Goal: Task Accomplishment & Management: Complete application form

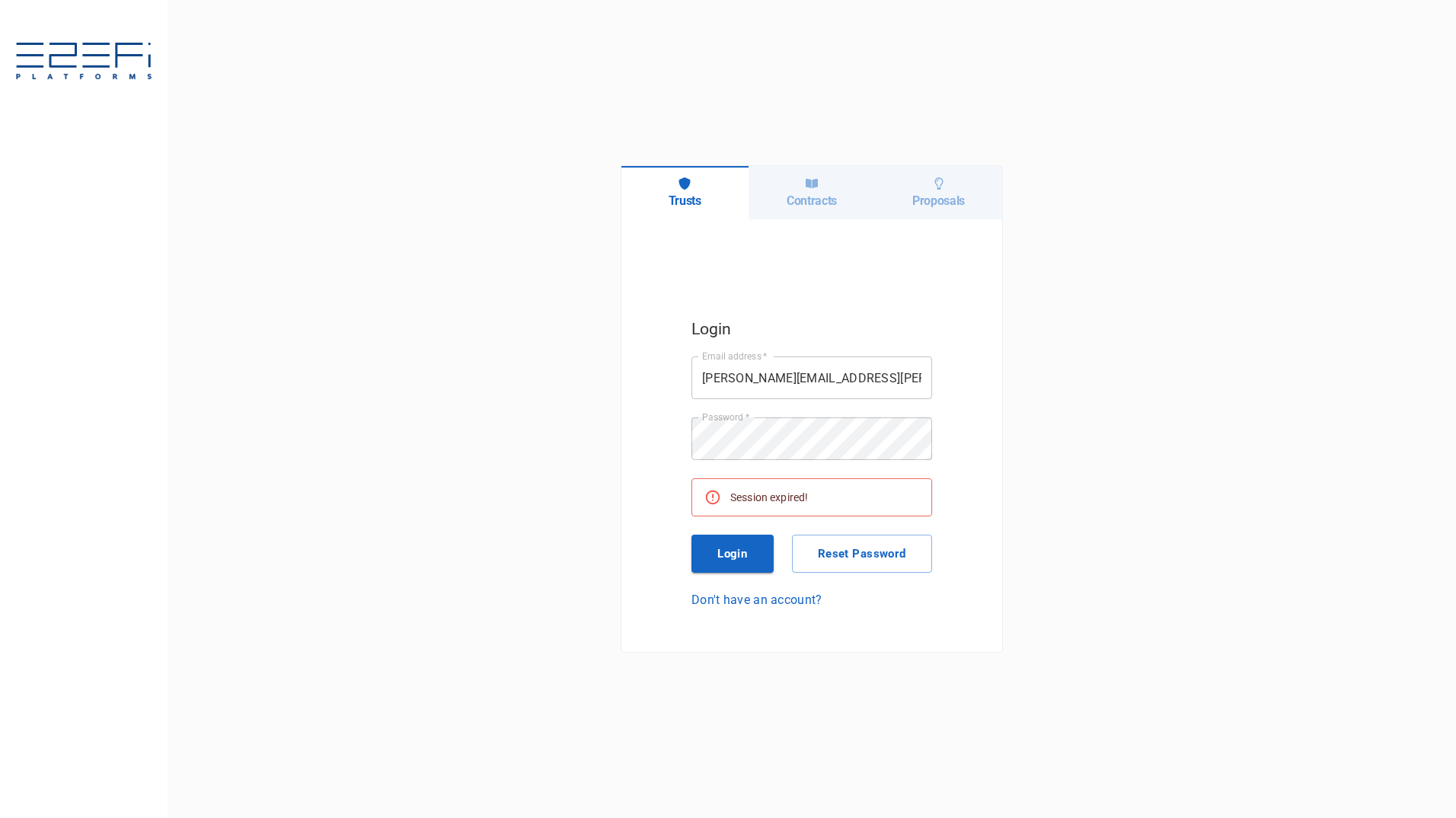
drag, startPoint x: 721, startPoint y: 561, endPoint x: 713, endPoint y: 543, distance: 19.7
click at [724, 556] on button "Login" at bounding box center [732, 554] width 82 height 38
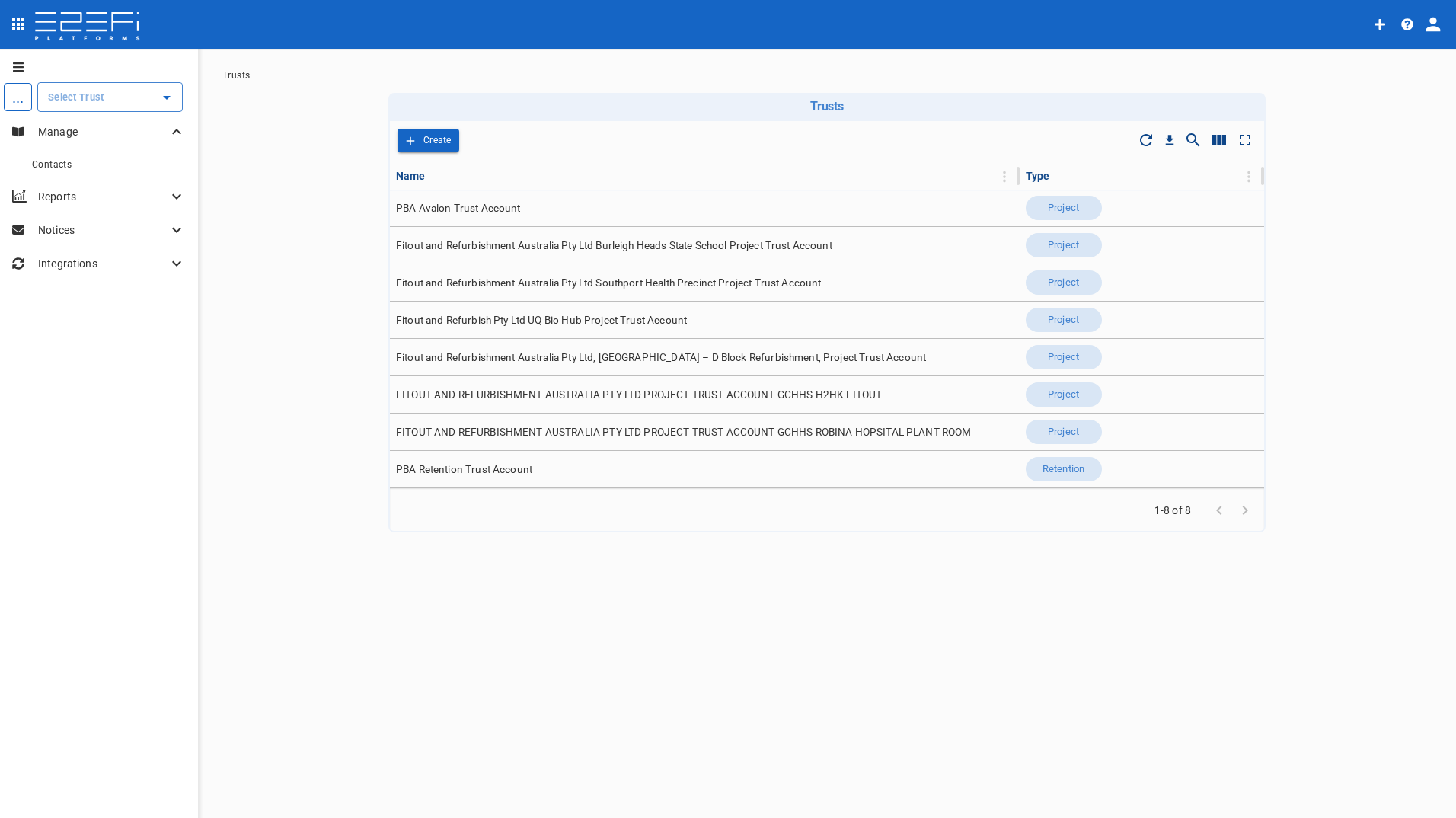
click at [498, 618] on div "... ​ Manage Contacts Reports Notices Integrations Trusts Trusts Drop to group …" at bounding box center [728, 434] width 1456 height 771
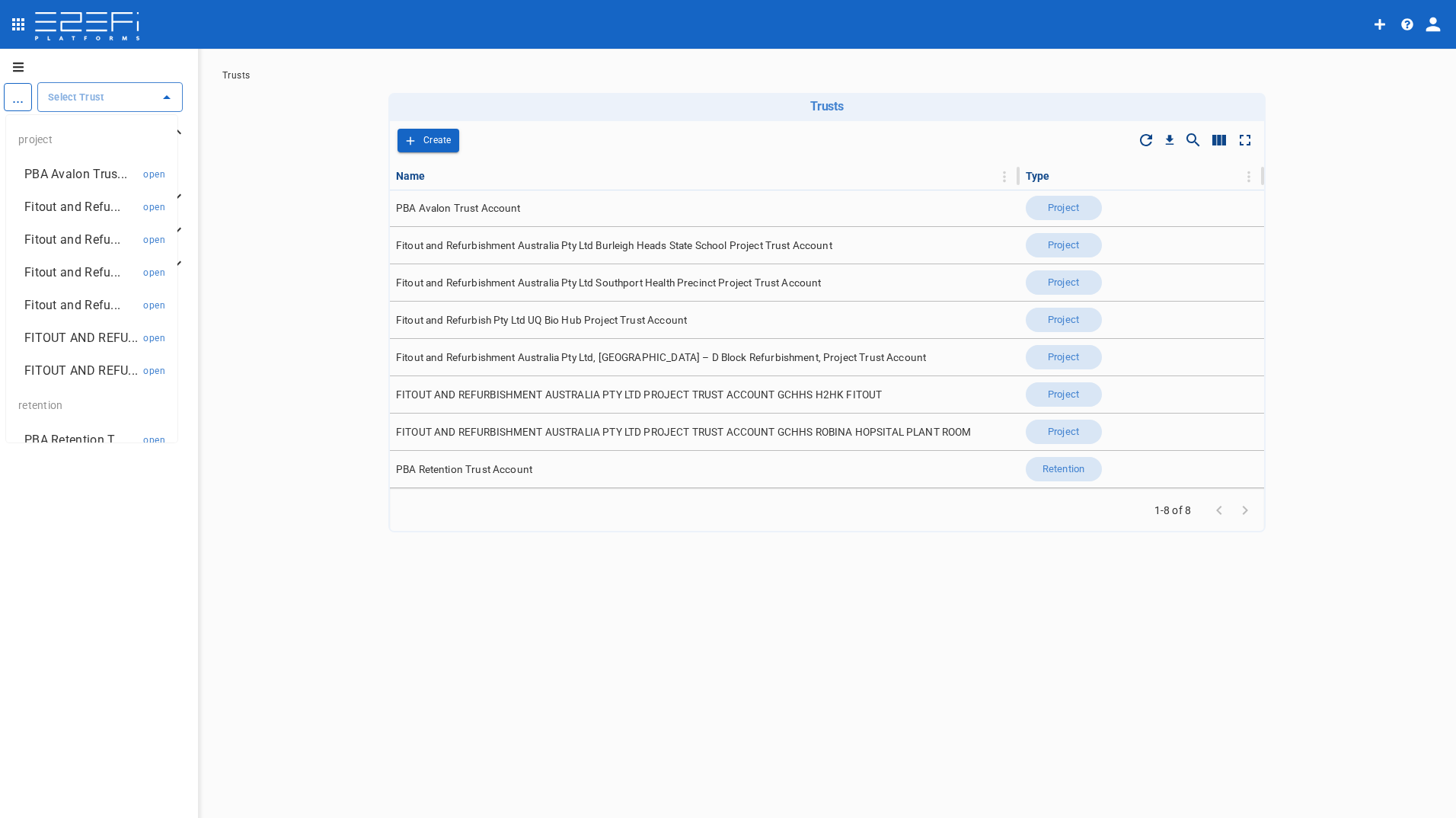
click at [68, 95] on input "text" at bounding box center [98, 97] width 109 height 16
click at [68, 332] on p "FITOUT AND REFU..." at bounding box center [81, 337] width 114 height 18
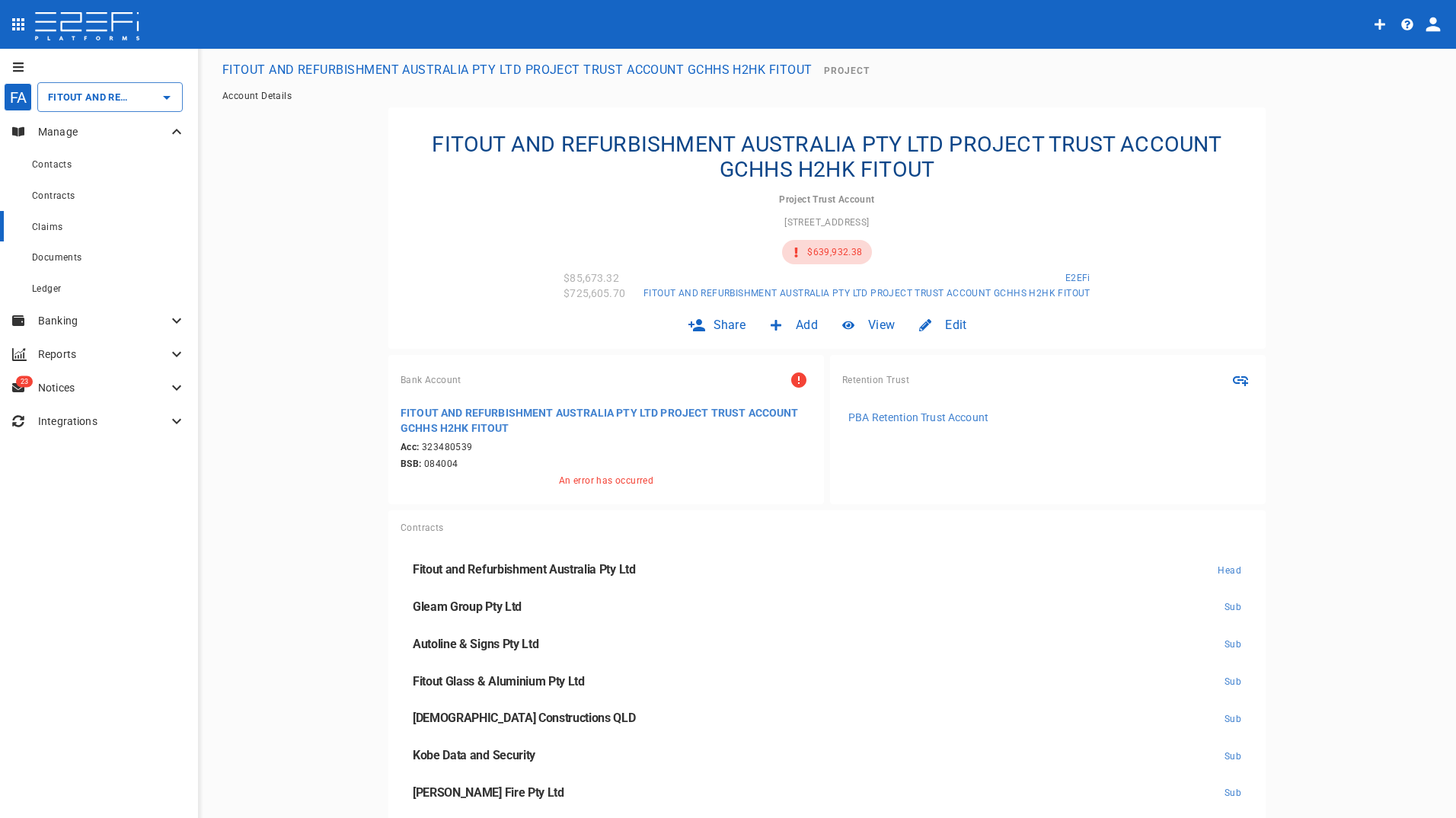
click at [47, 232] on span "Claims" at bounding box center [47, 227] width 31 height 11
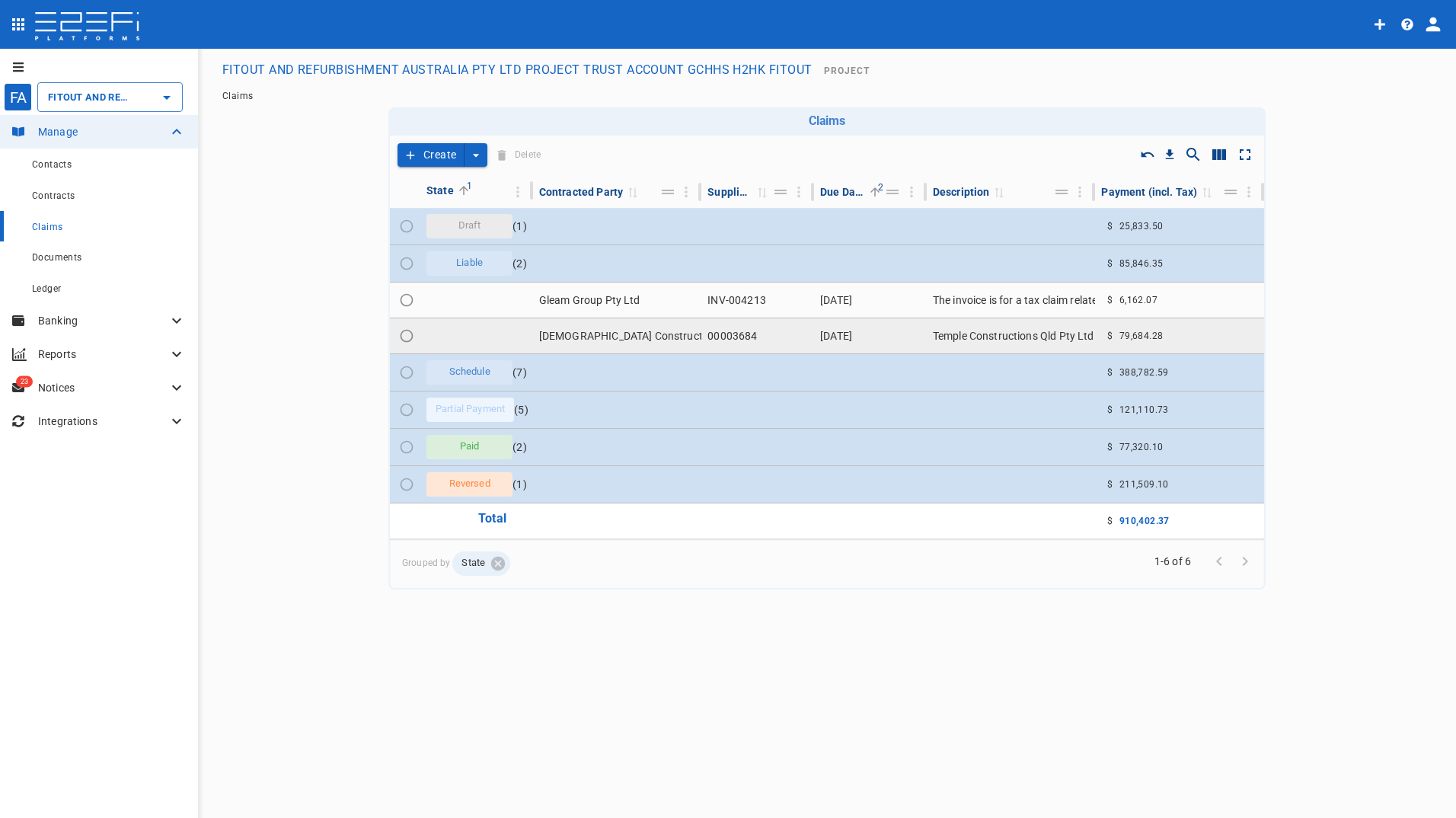
click at [598, 334] on td "[DEMOGRAPHIC_DATA] Constructions QLD" at bounding box center [618, 336] width 169 height 35
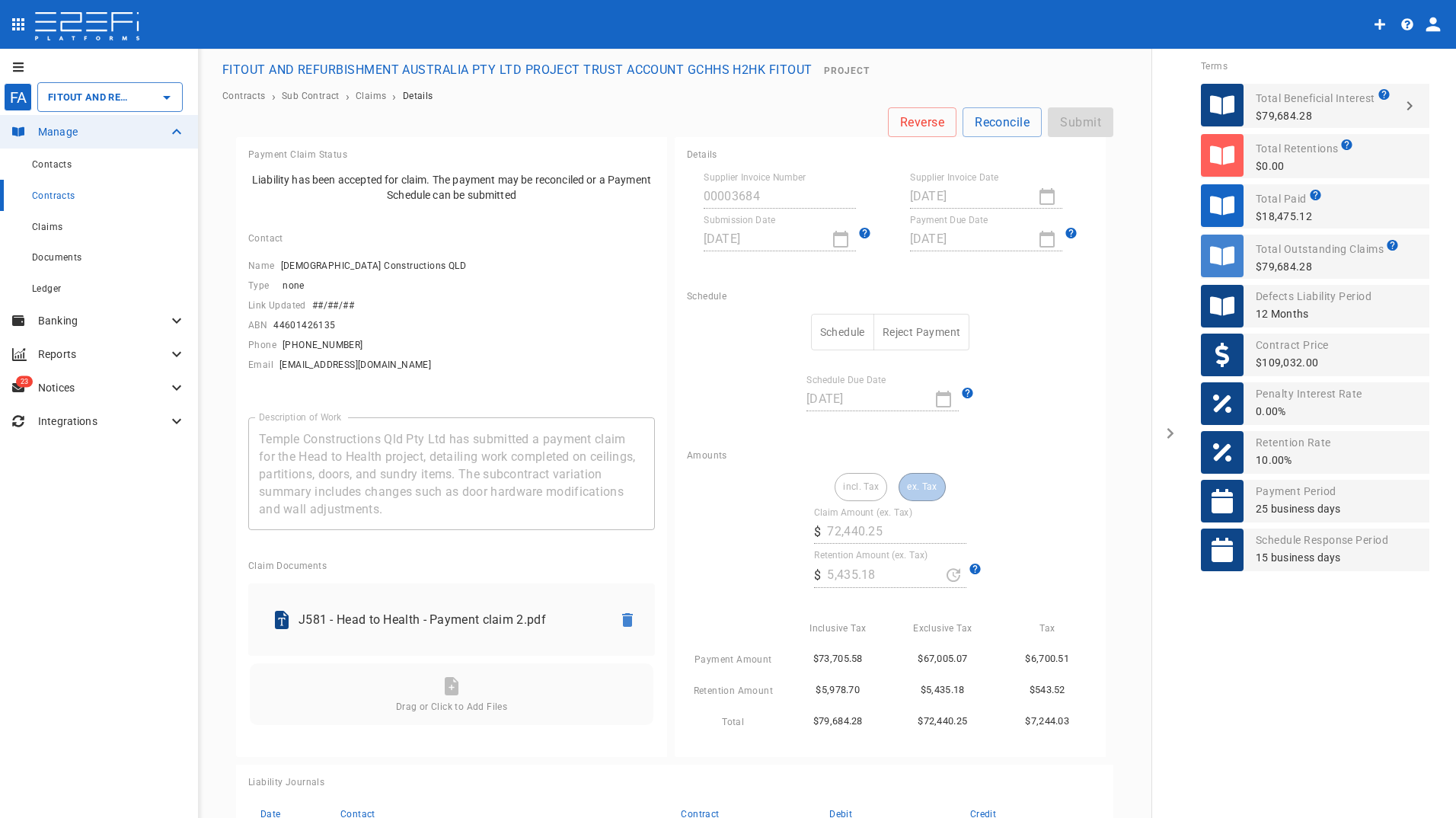
click at [837, 330] on button "Schedule" at bounding box center [842, 332] width 63 height 37
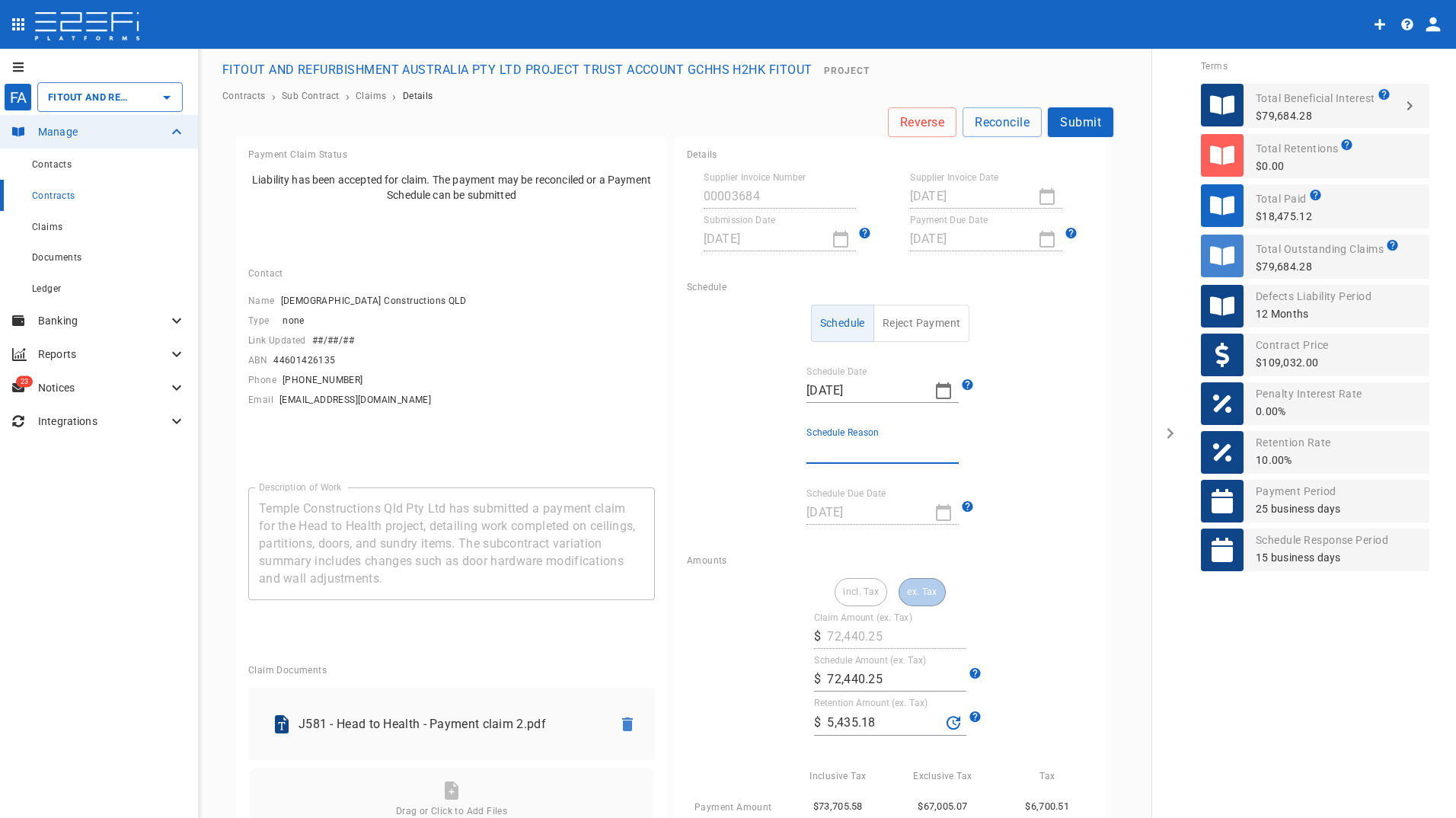
click at [840, 441] on input "Schedule Reason" at bounding box center [882, 452] width 153 height 24
type input "Retention retained & contract value changed"
drag, startPoint x: 886, startPoint y: 684, endPoint x: 792, endPoint y: 668, distance: 95.4
click at [814, 668] on div "​ $ 72,440.25" at bounding box center [890, 679] width 153 height 24
click at [51, 227] on span "Claims" at bounding box center [47, 227] width 31 height 11
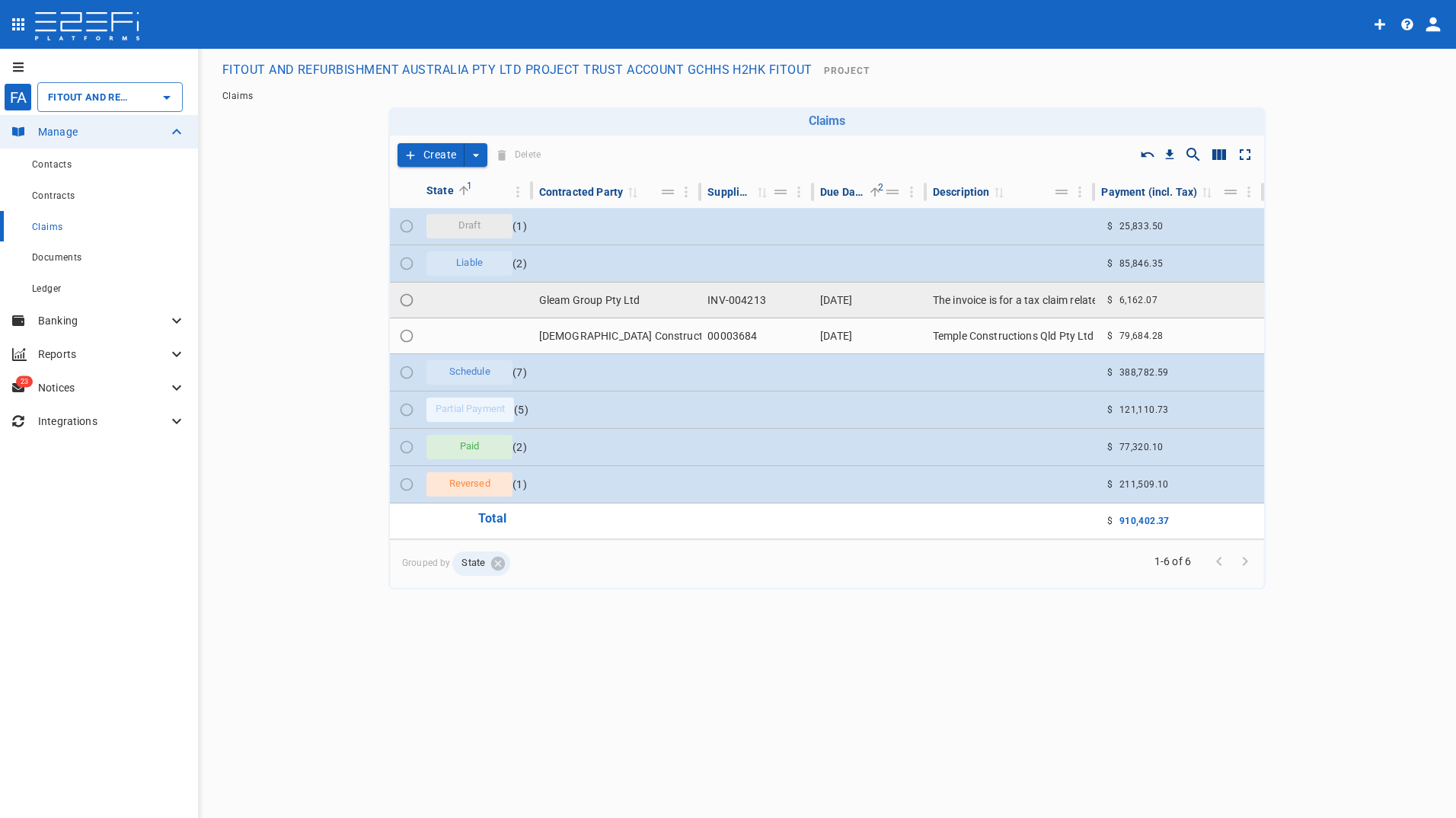
click at [585, 297] on td "Gleam Group Pty Ltd" at bounding box center [618, 300] width 169 height 35
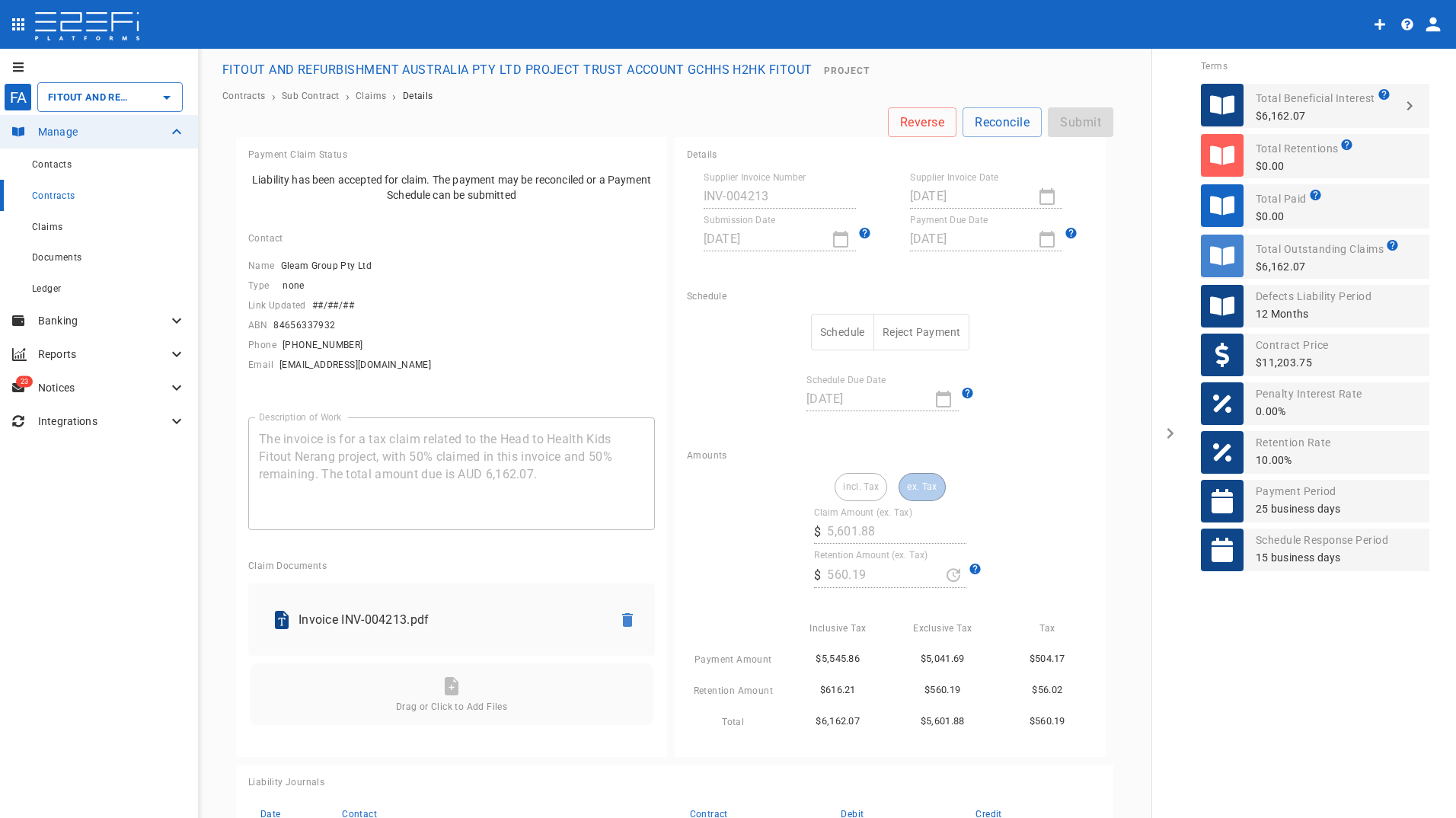
click at [1076, 117] on div "Reverse Reconcile Submit" at bounding box center [674, 122] width 877 height 30
click at [49, 221] on div "Claims" at bounding box center [97, 226] width 130 height 19
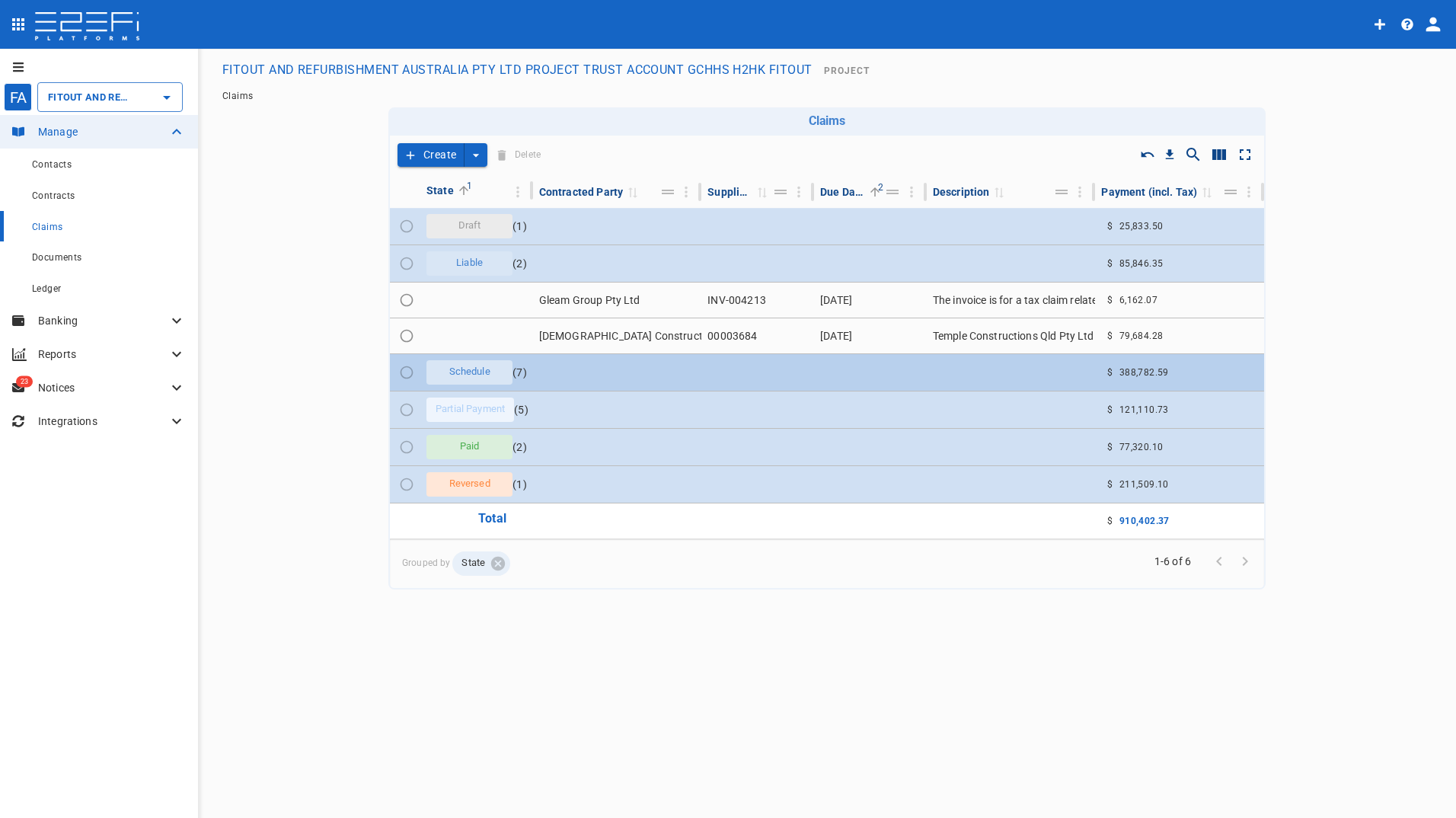
click at [474, 368] on span "Schedule" at bounding box center [470, 372] width 59 height 14
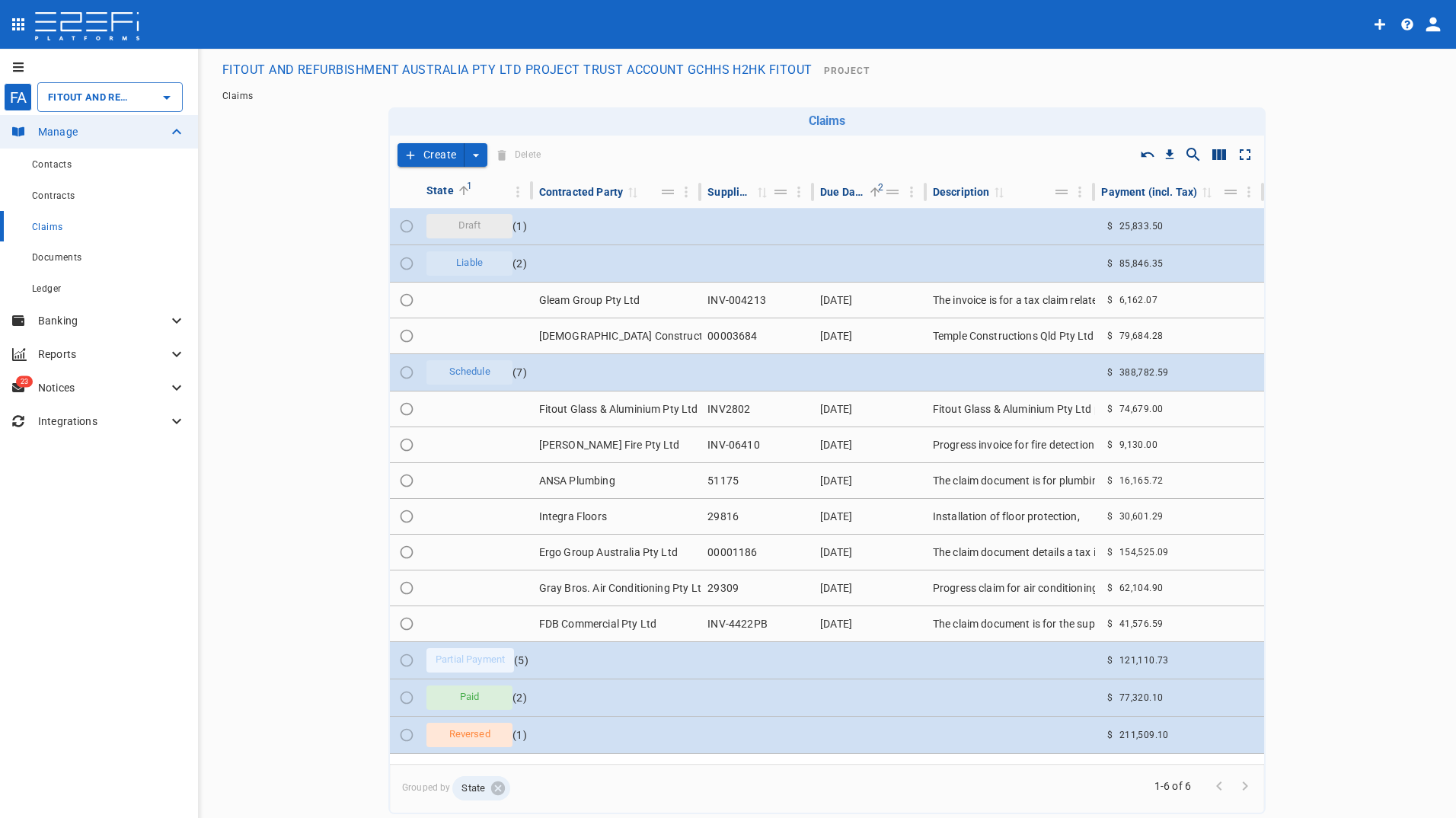
click at [436, 153] on button "Create" at bounding box center [431, 155] width 67 height 24
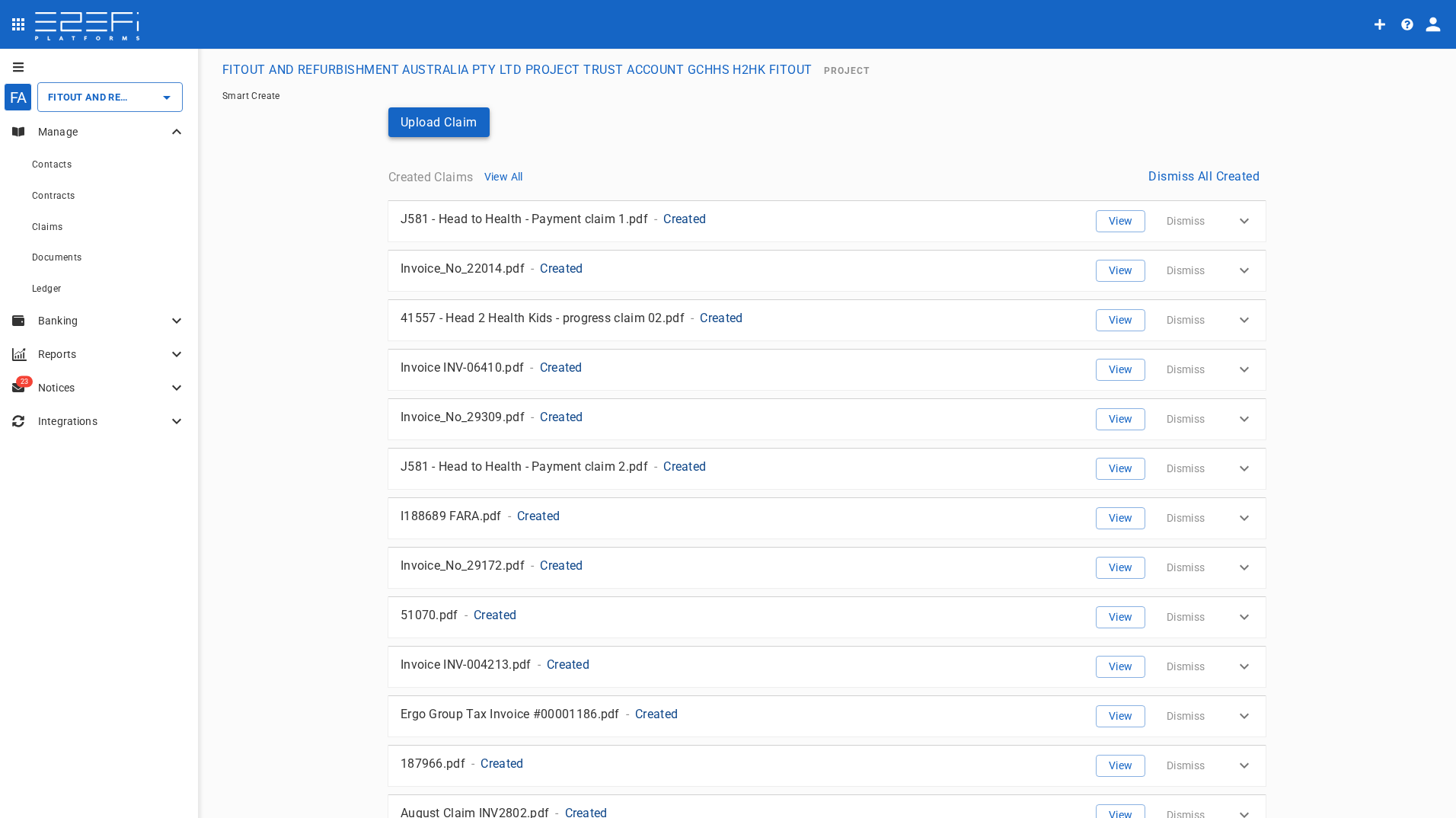
click at [436, 124] on button "Upload Claim" at bounding box center [439, 122] width 101 height 30
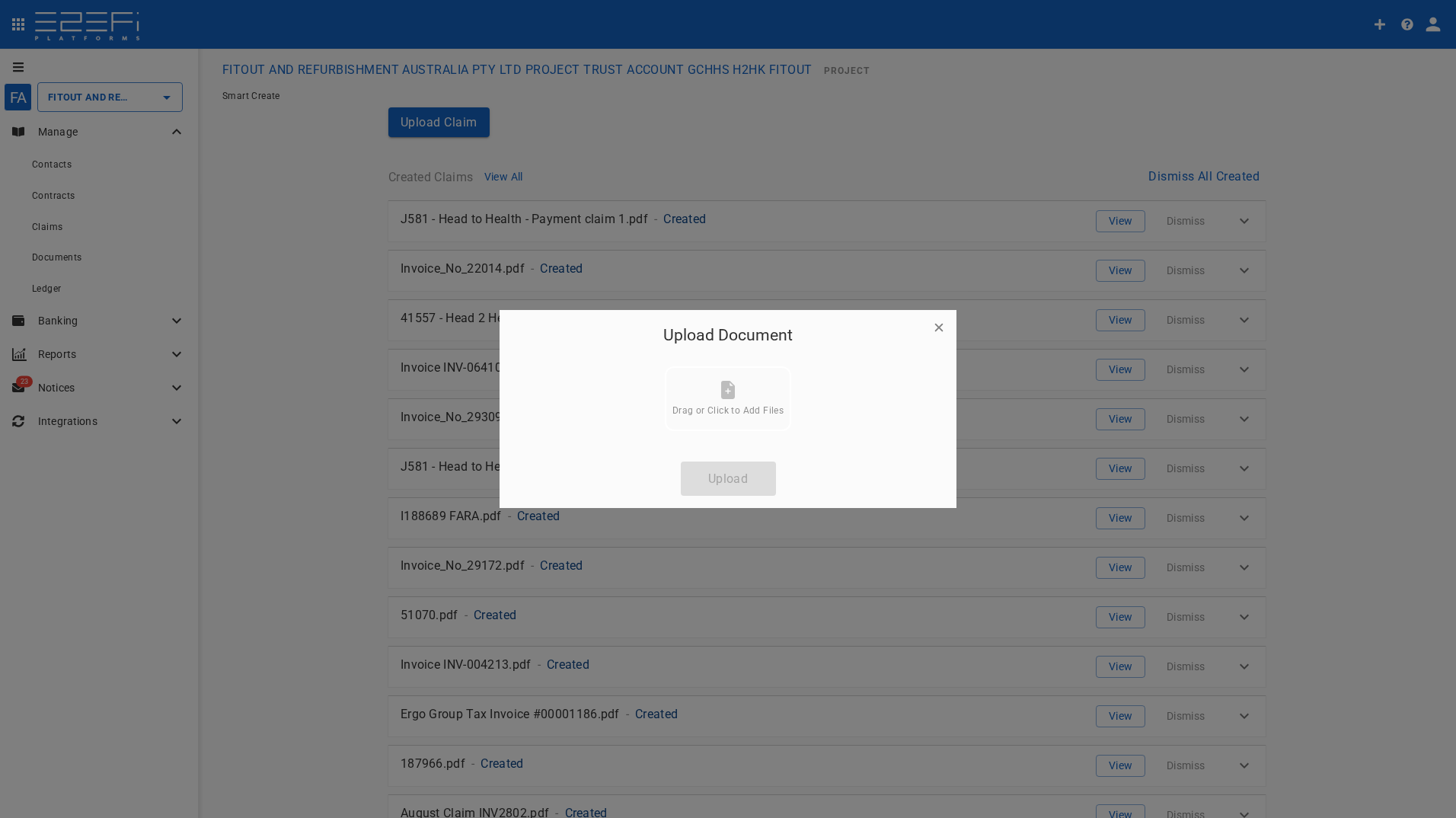
drag, startPoint x: 940, startPoint y: 327, endPoint x: 454, endPoint y: 221, distance: 497.4
click at [937, 323] on icon "button" at bounding box center [939, 327] width 15 height 15
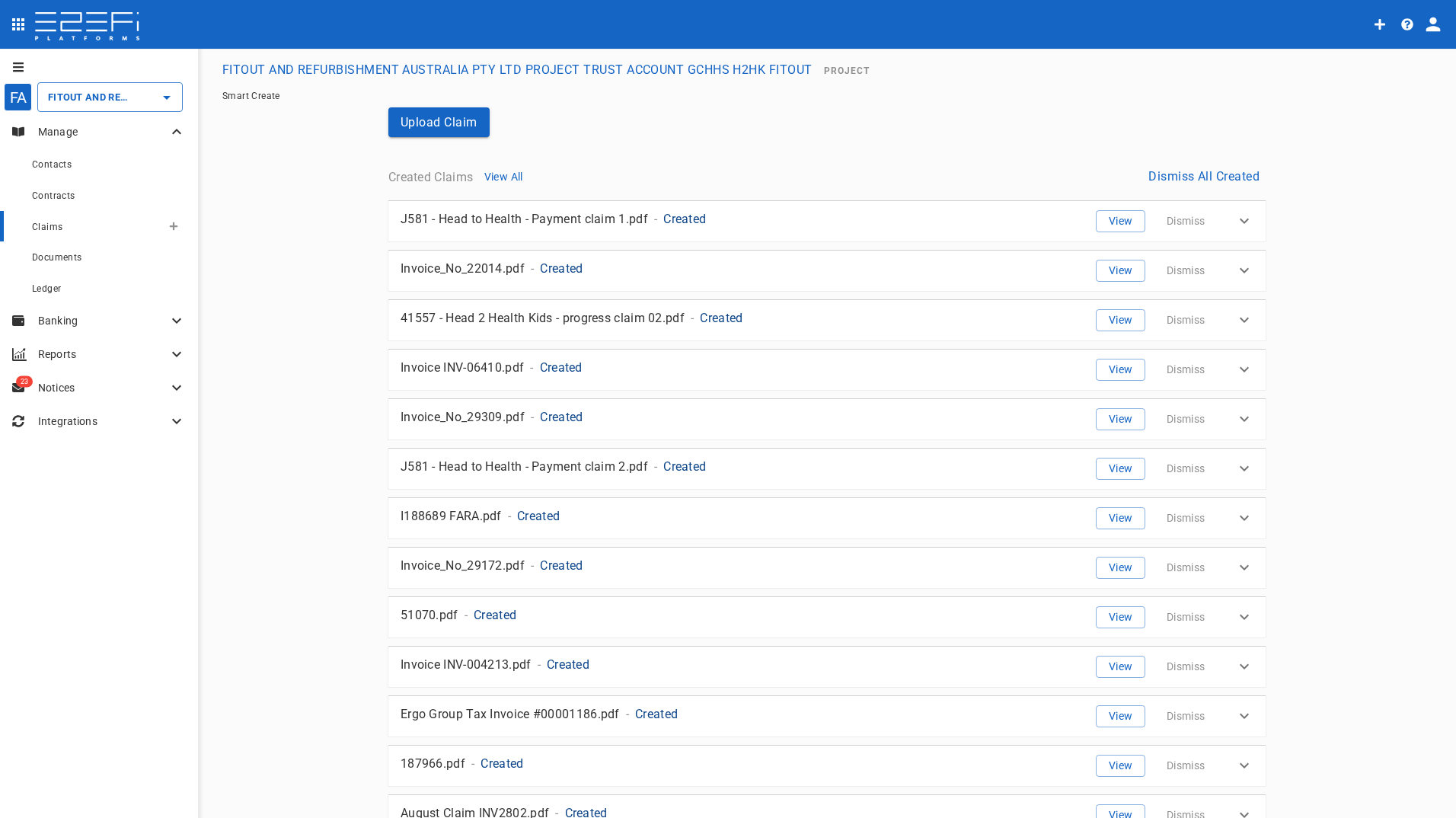
click at [47, 227] on span "Claims" at bounding box center [47, 227] width 31 height 11
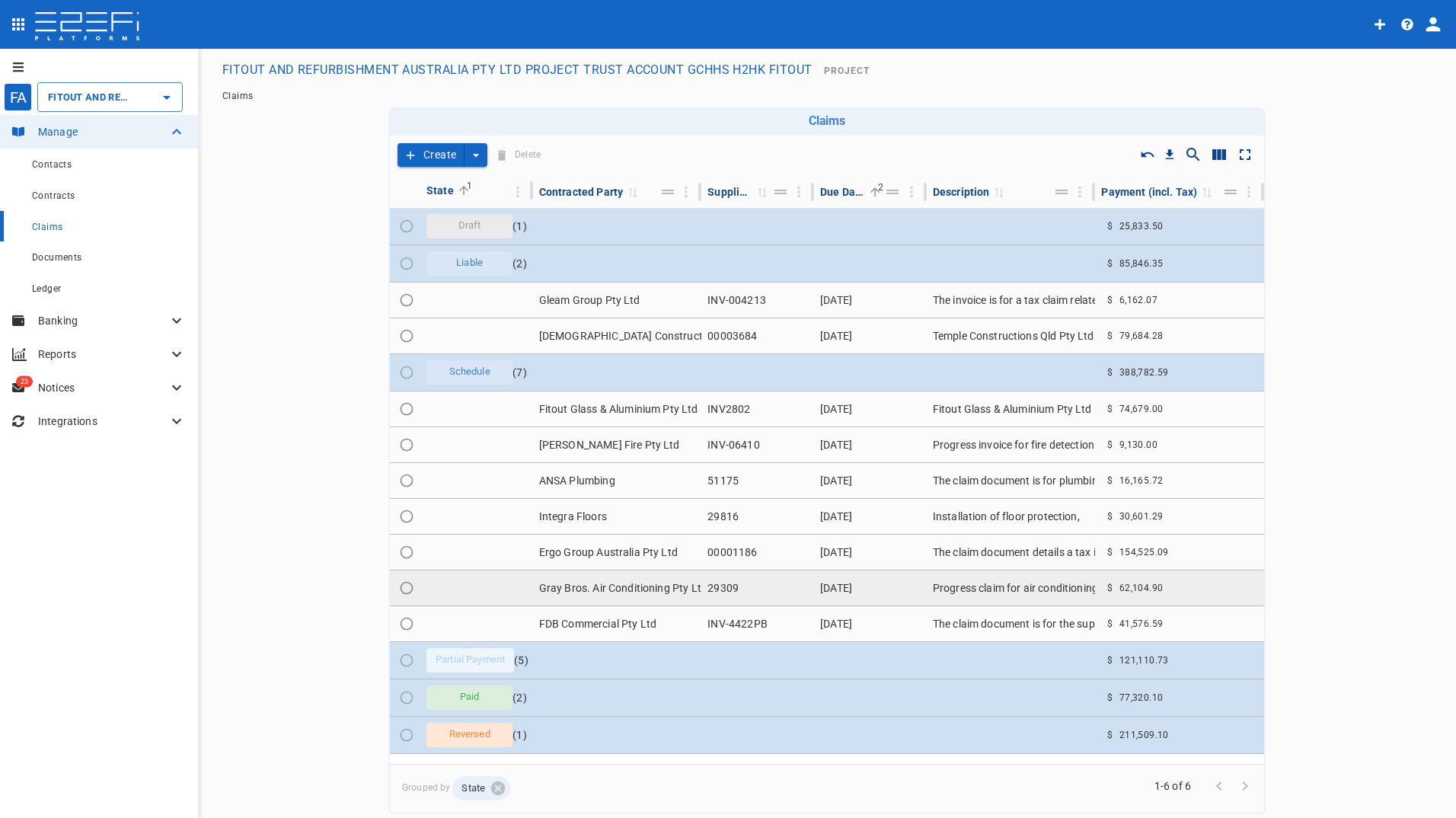
scroll to position [25, 0]
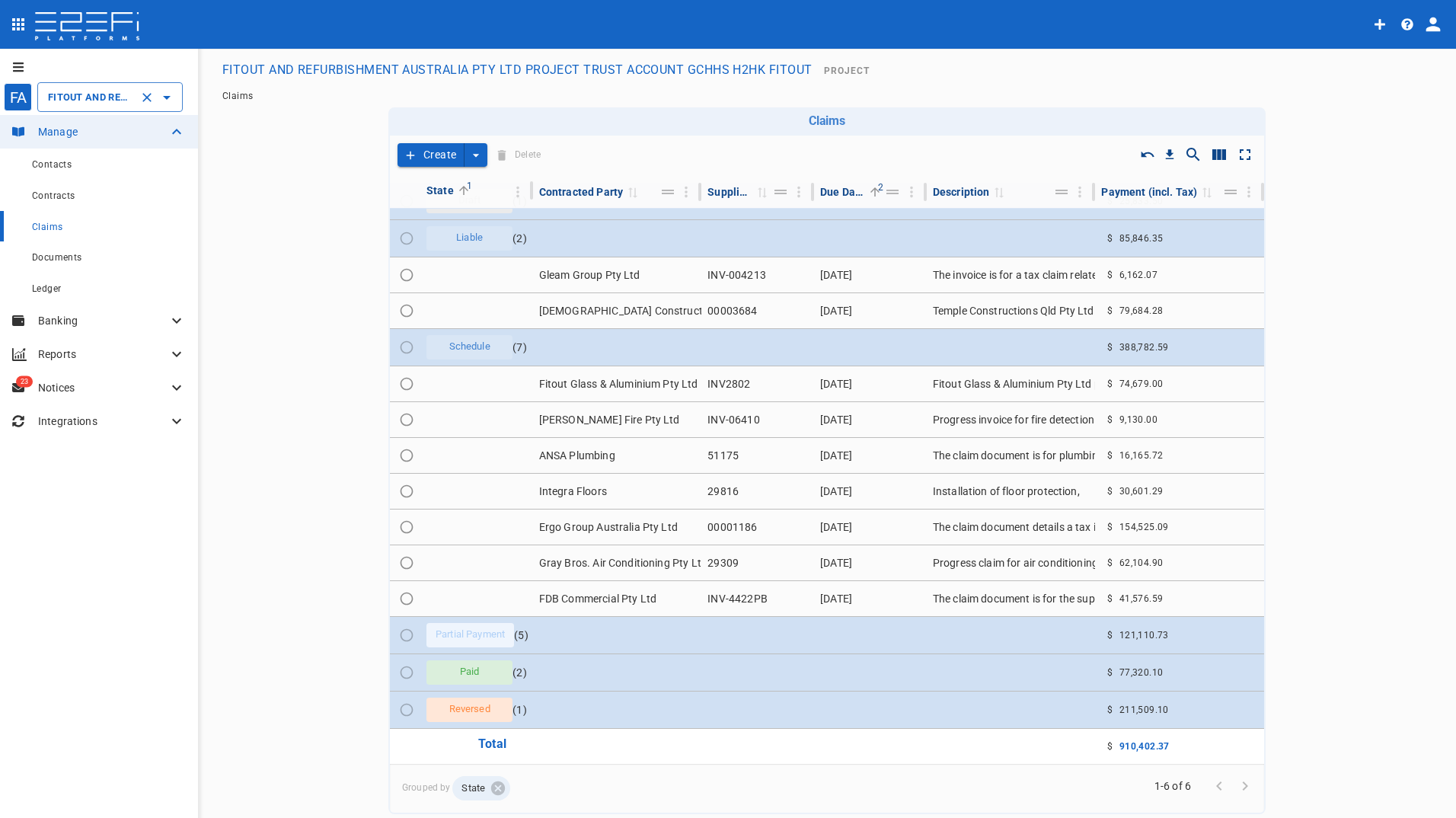
click at [117, 106] on div "FITOUT AND REFURBISHMENT AUSTRALIA PTY LTD PROJECT TRUST ACCOUNT GCHHS H2HK FIT…" at bounding box center [110, 97] width 146 height 30
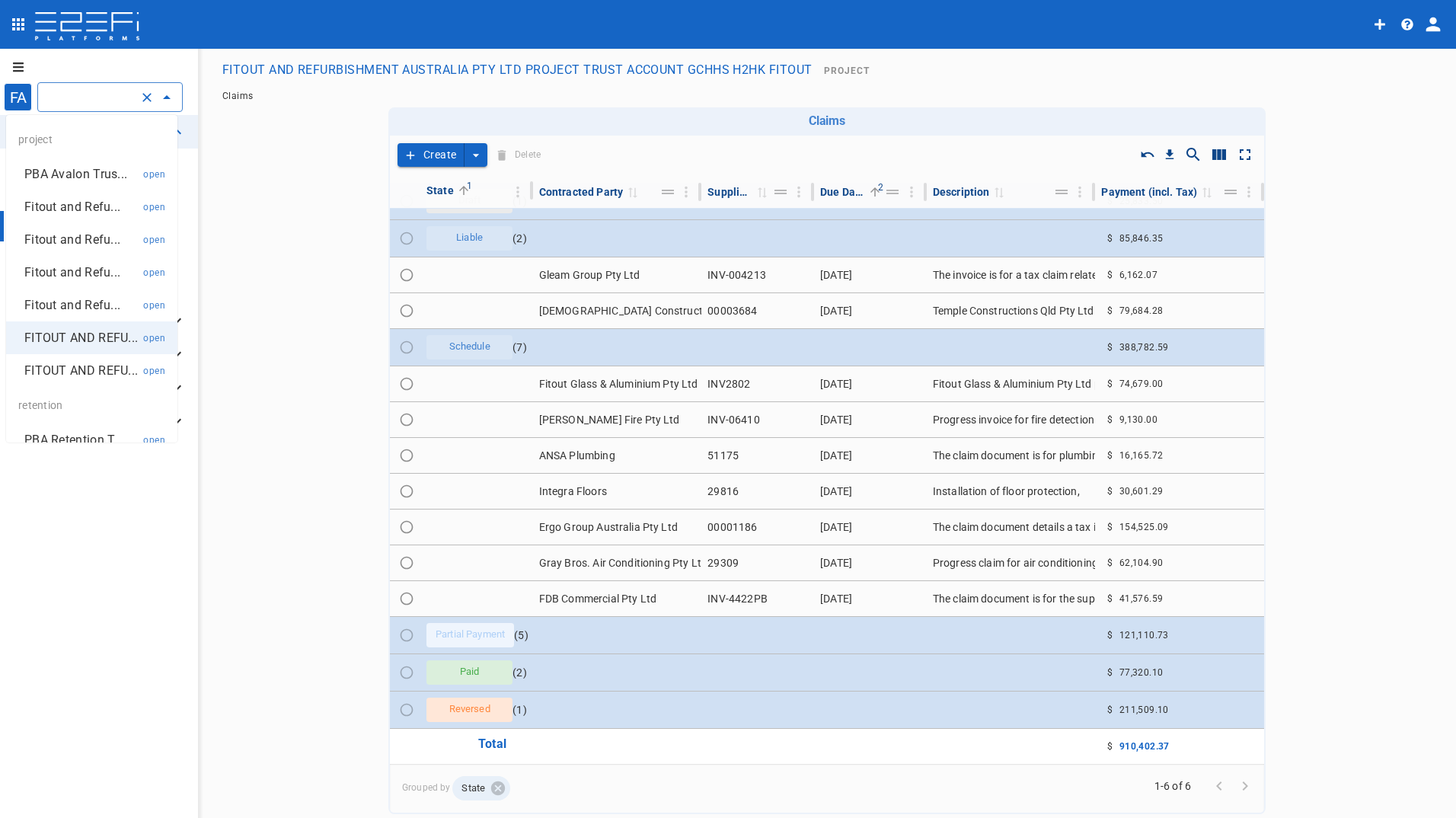
click at [82, 172] on p "PBA Avalon Trus..." at bounding box center [76, 174] width 103 height 18
type input "PBA Avalon Trust Account"
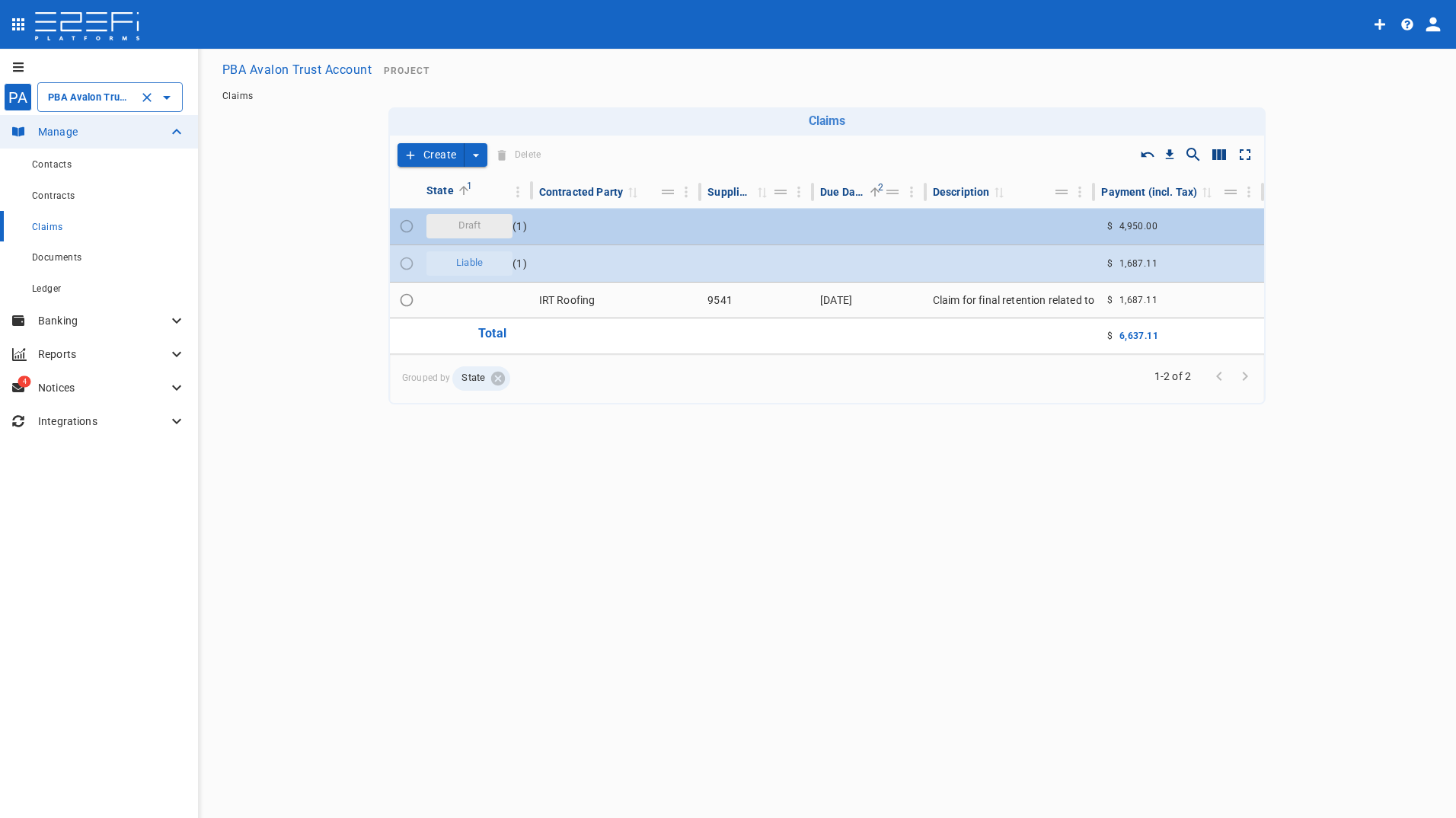
click at [466, 223] on span "Draft" at bounding box center [470, 225] width 41 height 14
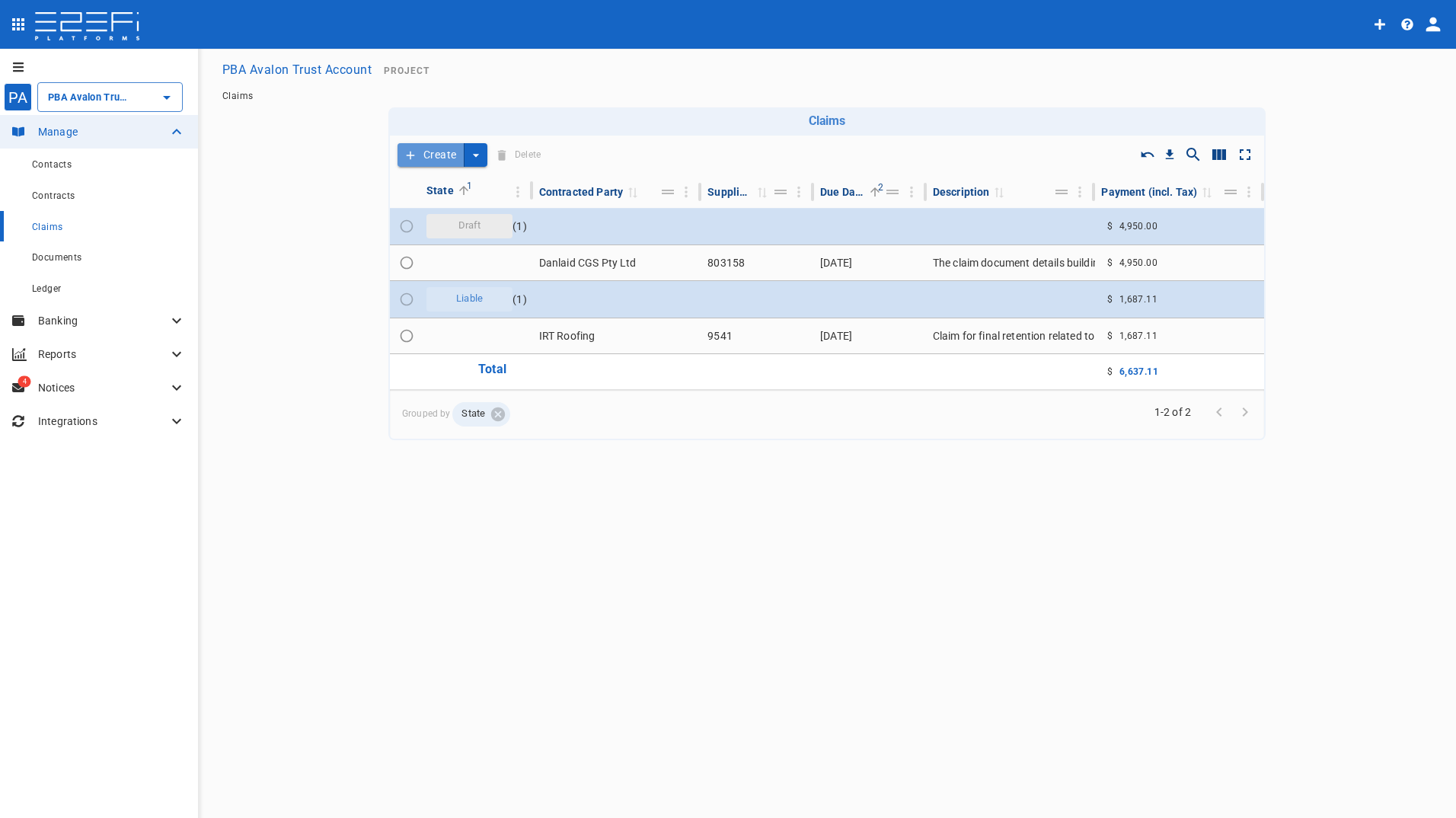
click at [440, 153] on button "Create" at bounding box center [431, 155] width 67 height 24
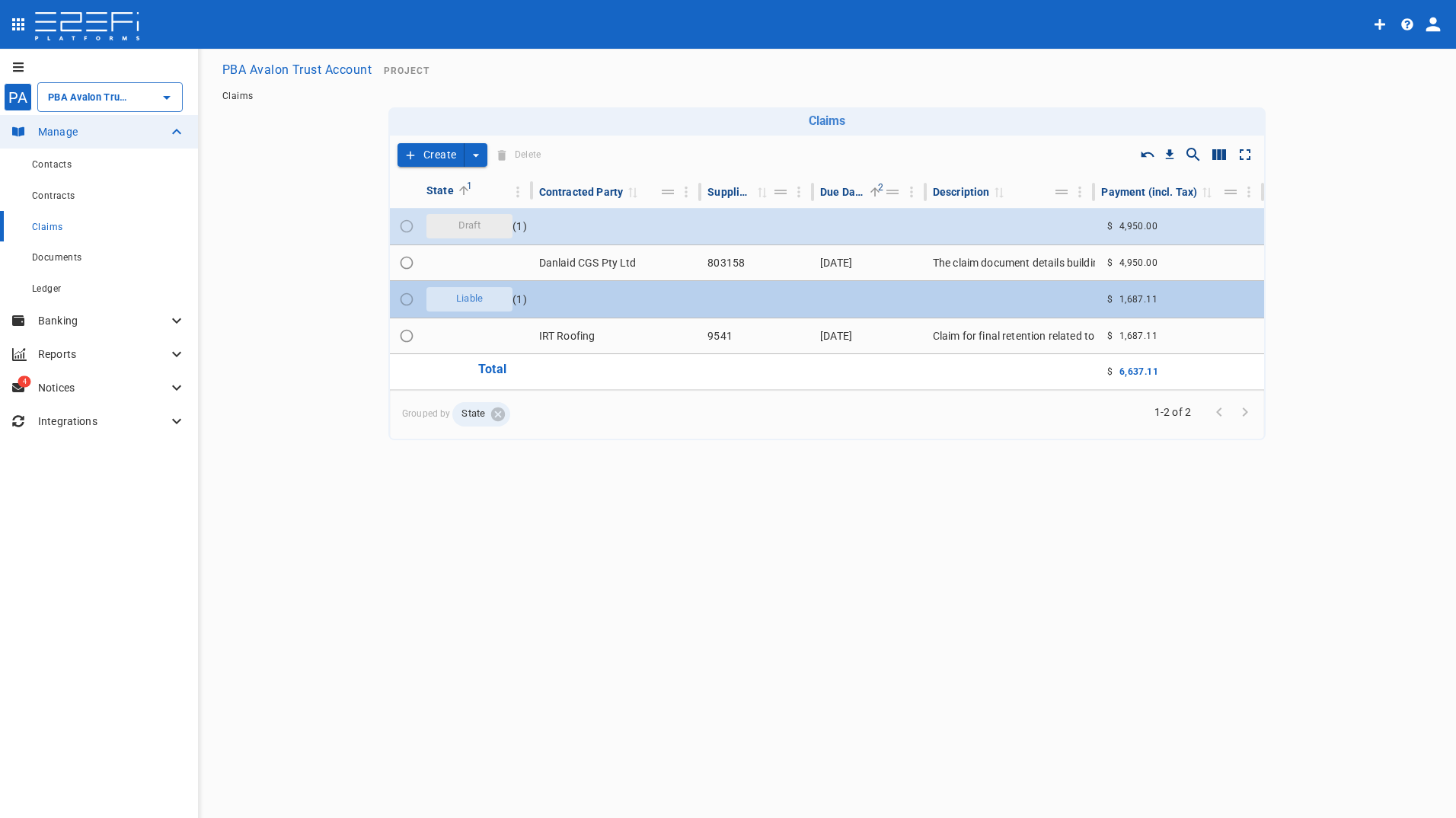
click at [471, 299] on span "Liable" at bounding box center [469, 298] width 45 height 14
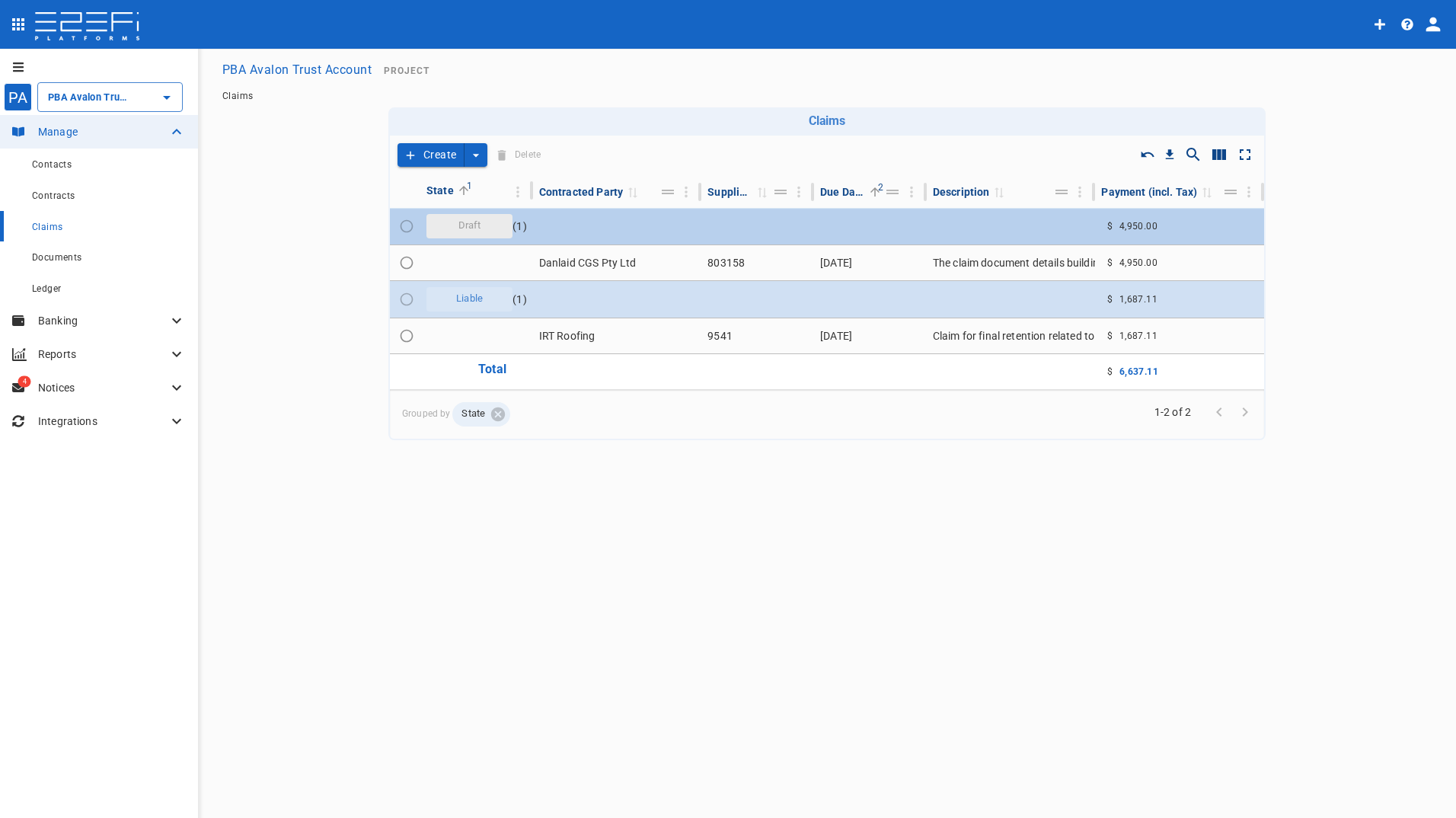
click at [444, 232] on div "Draft" at bounding box center [469, 227] width 86 height 24
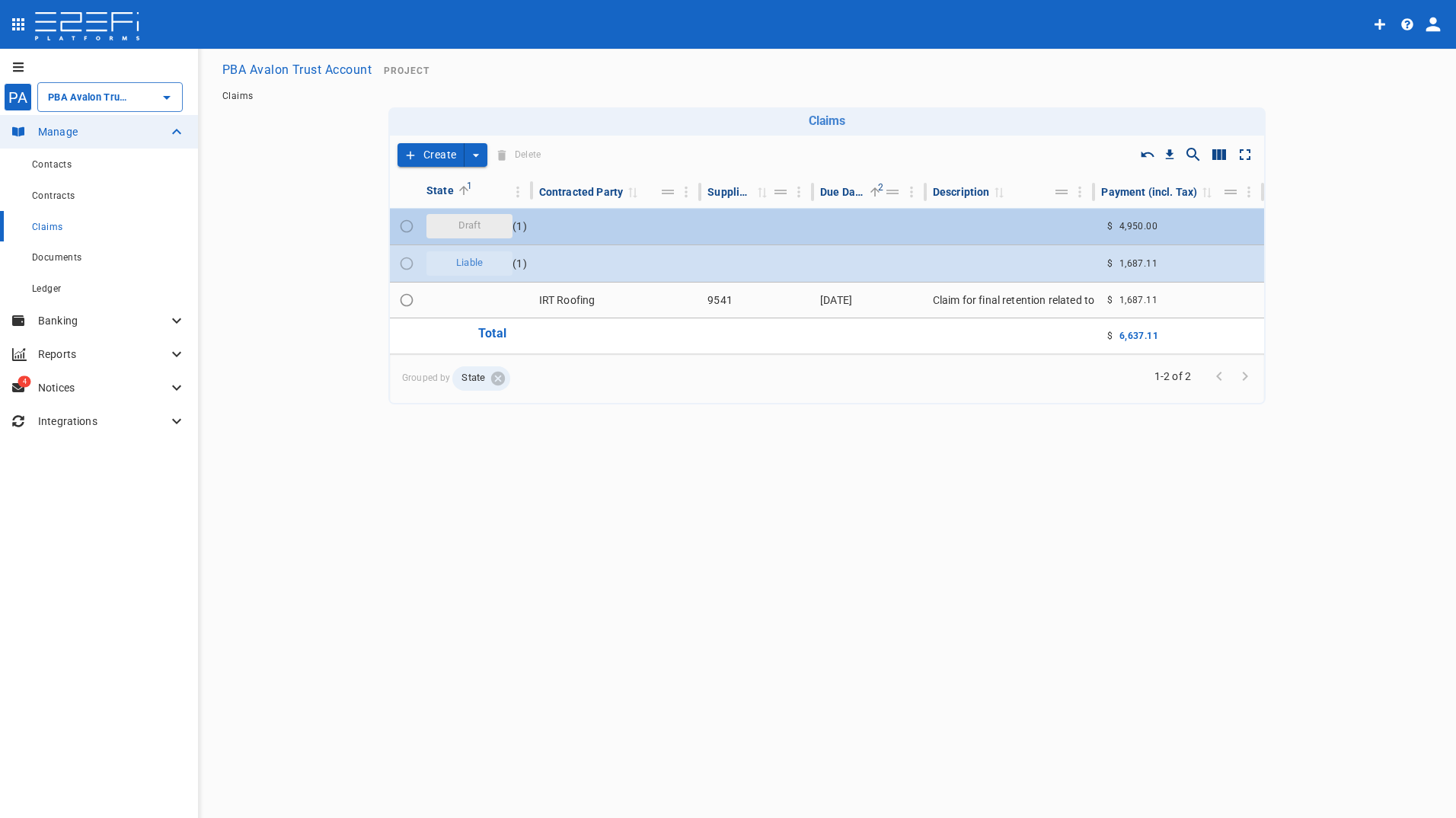
click at [461, 224] on span "Draft" at bounding box center [470, 225] width 41 height 14
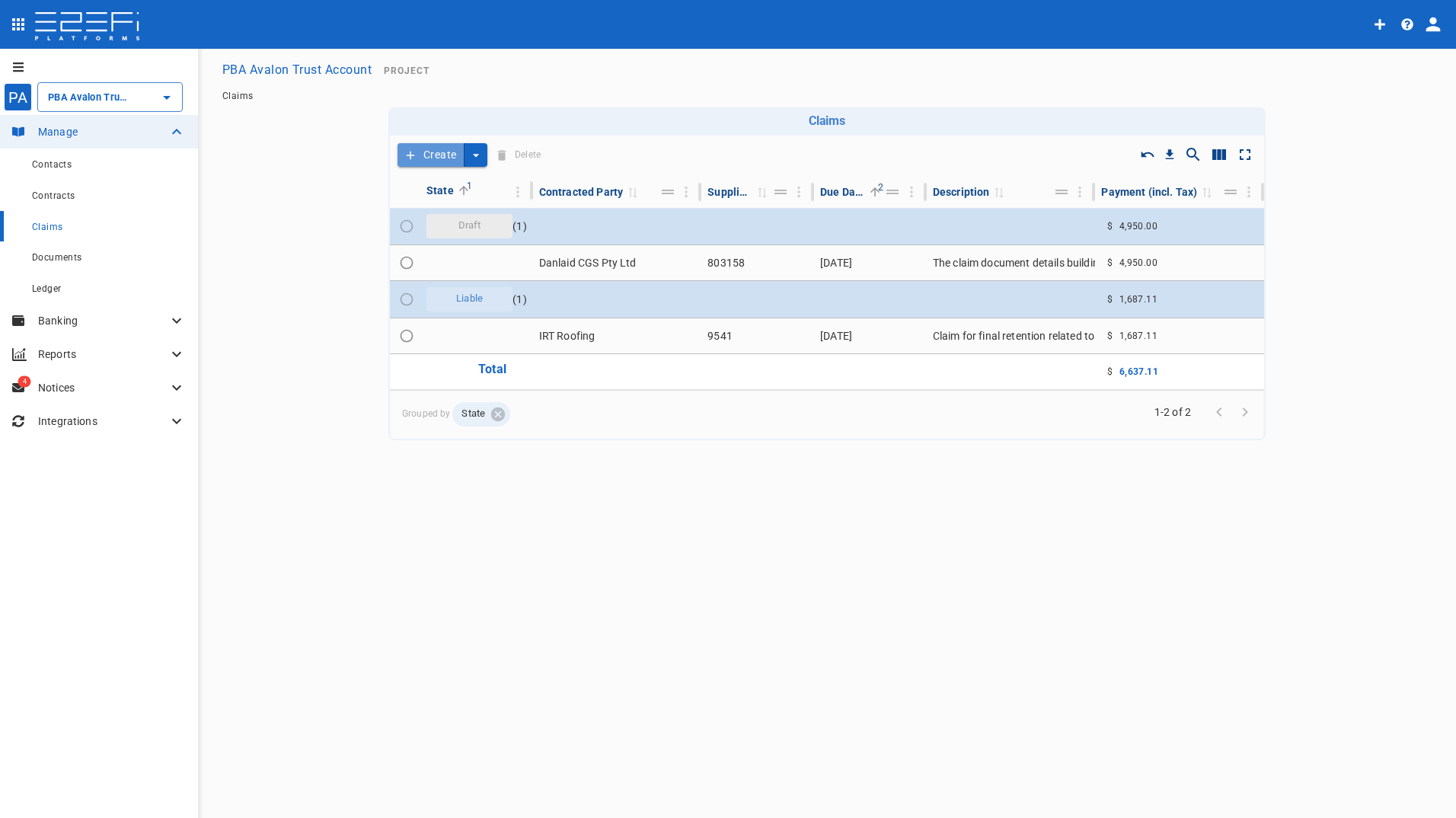
click at [440, 158] on button "Create" at bounding box center [431, 155] width 67 height 24
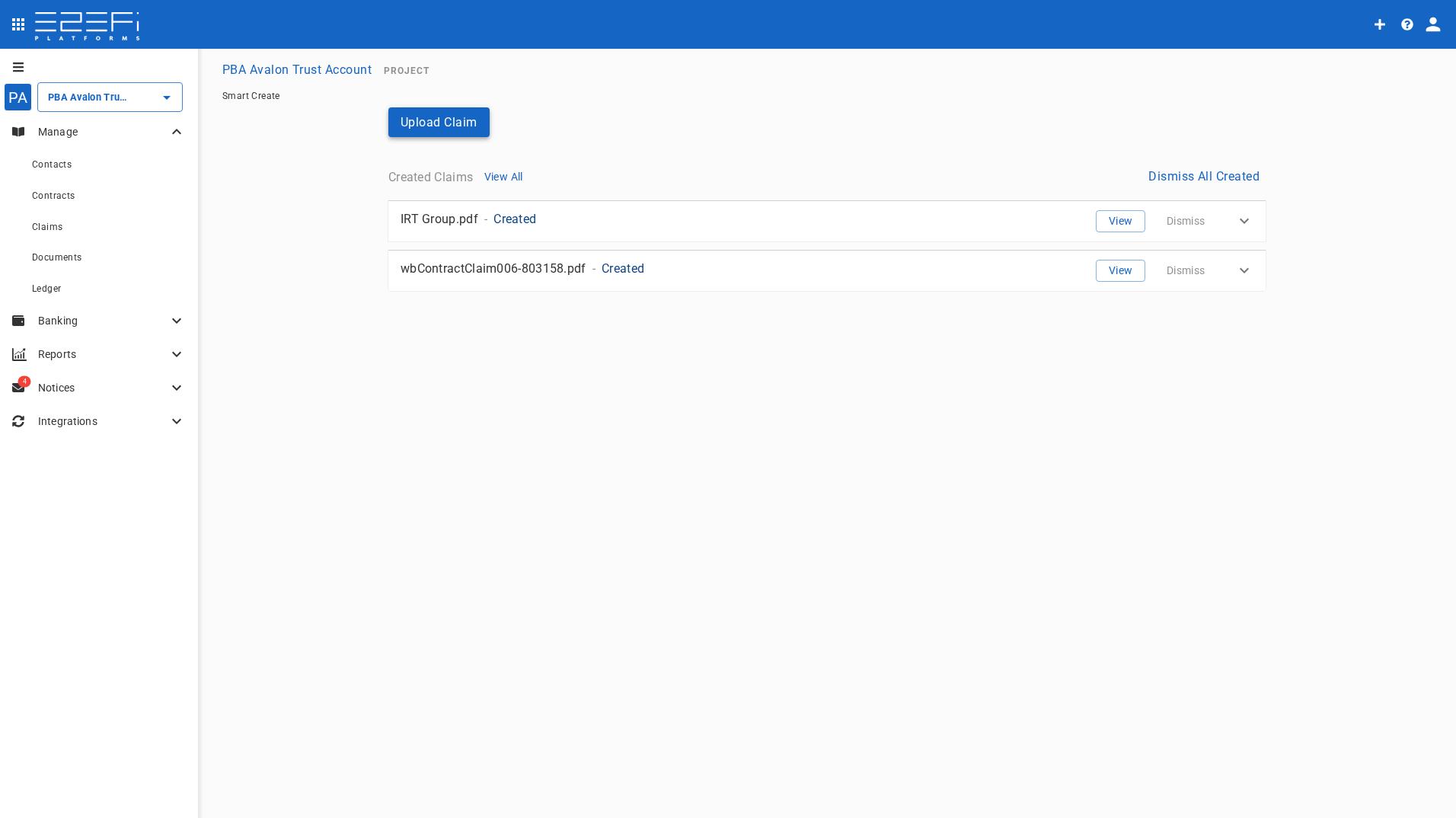
click at [425, 125] on button "Upload Claim" at bounding box center [439, 122] width 101 height 30
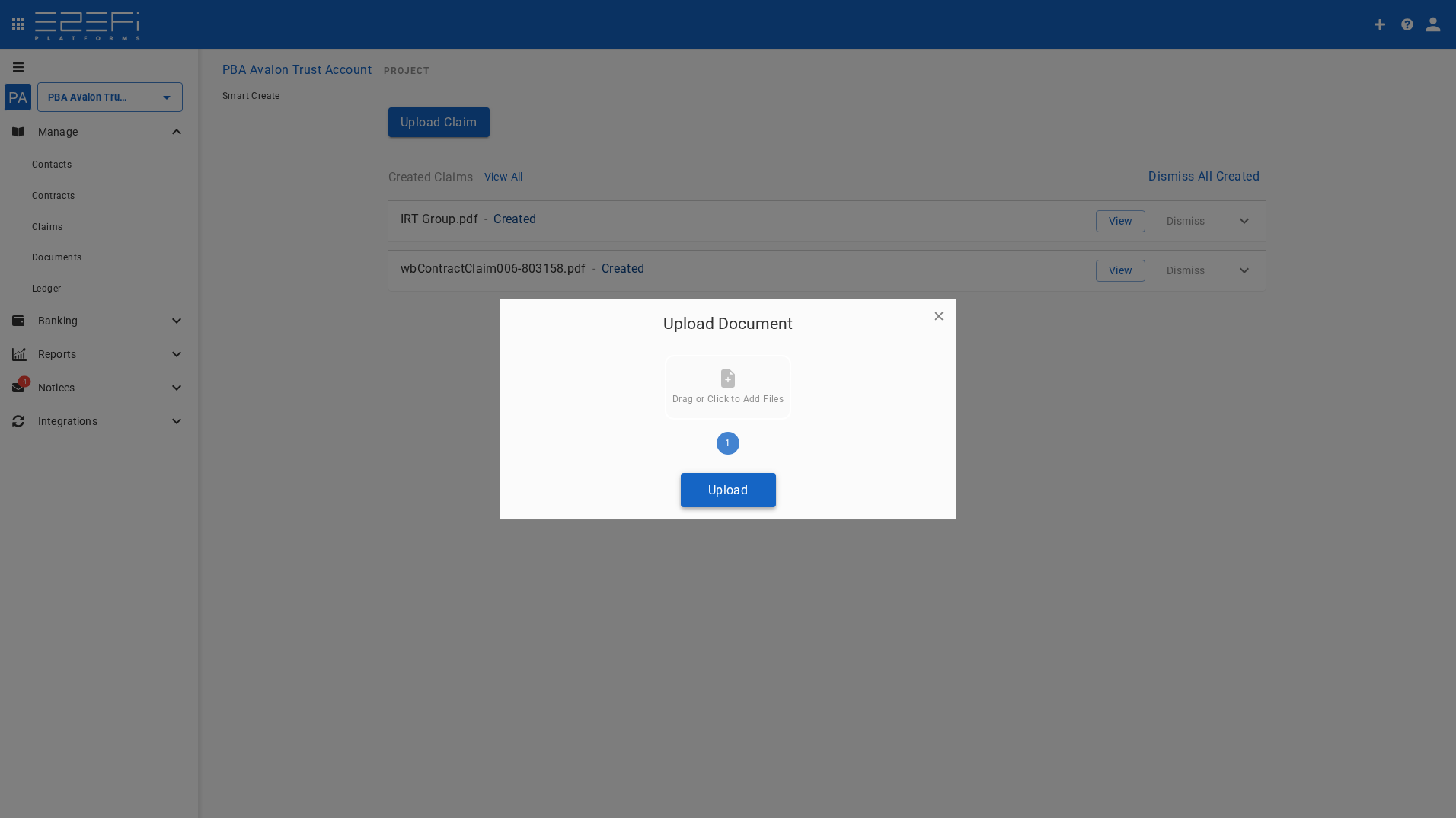
click at [742, 488] on button "Upload" at bounding box center [728, 490] width 95 height 34
